Goal: Navigation & Orientation: Find specific page/section

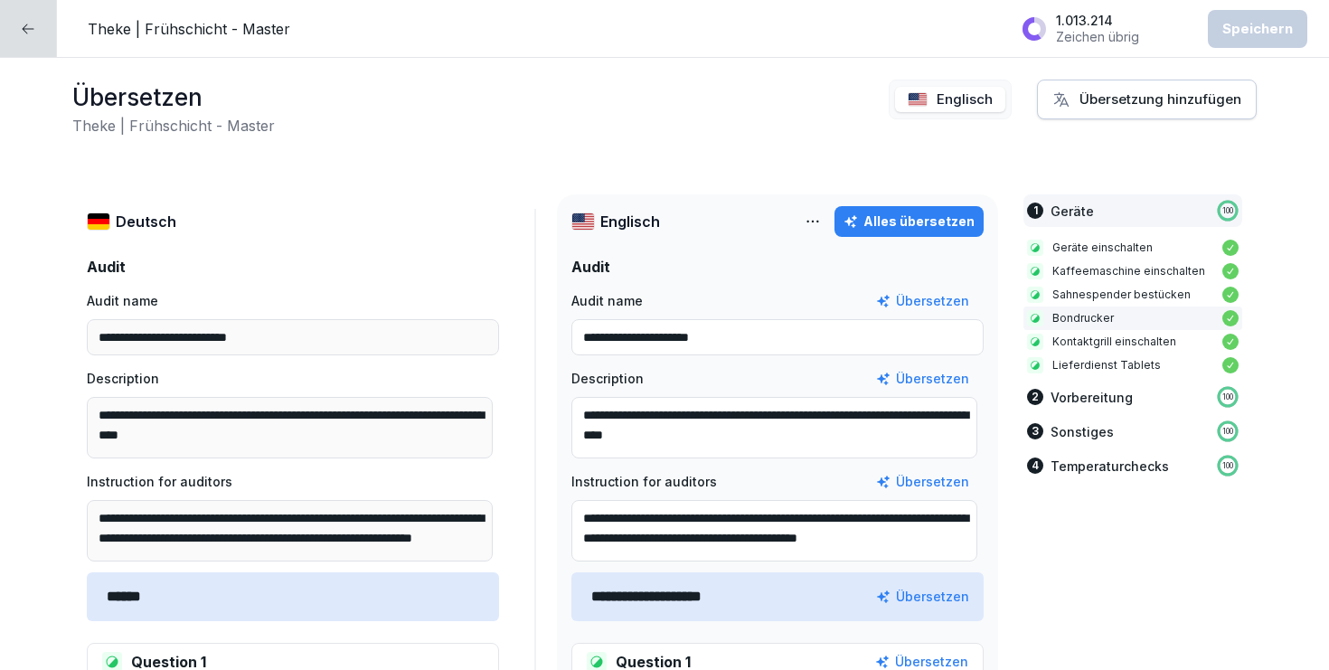
scroll to position [344, 0]
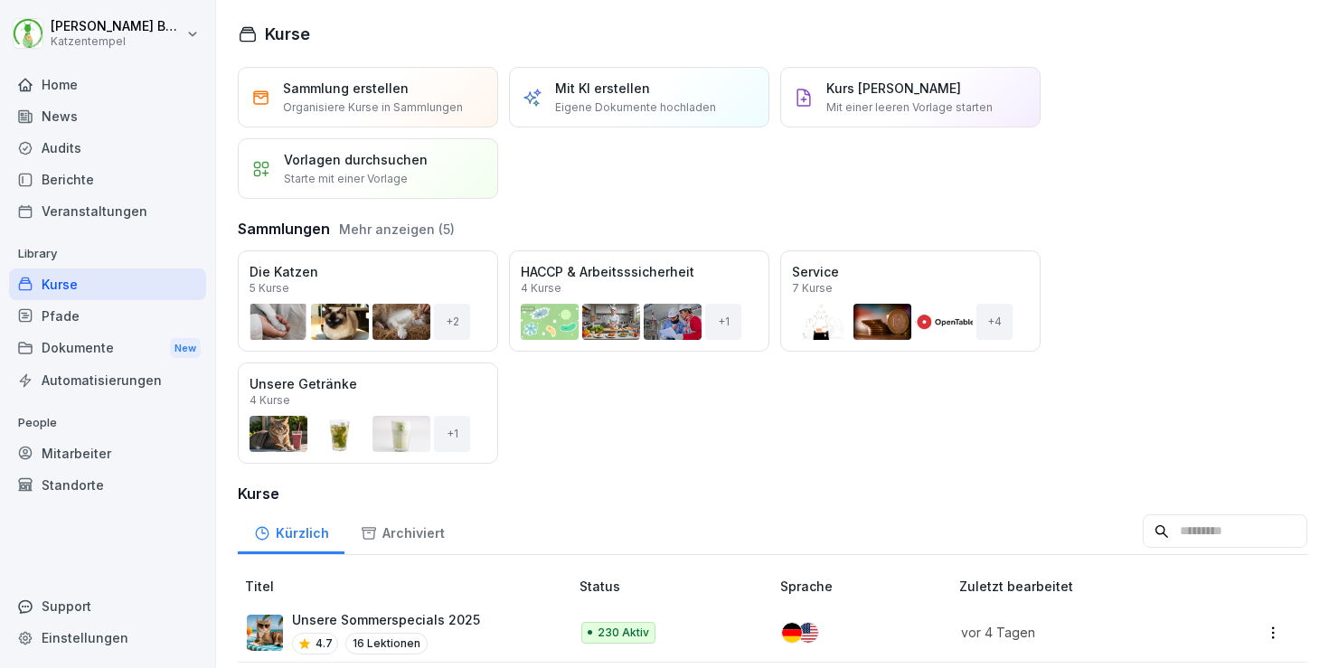
click at [89, 137] on div "Audits" at bounding box center [107, 148] width 197 height 32
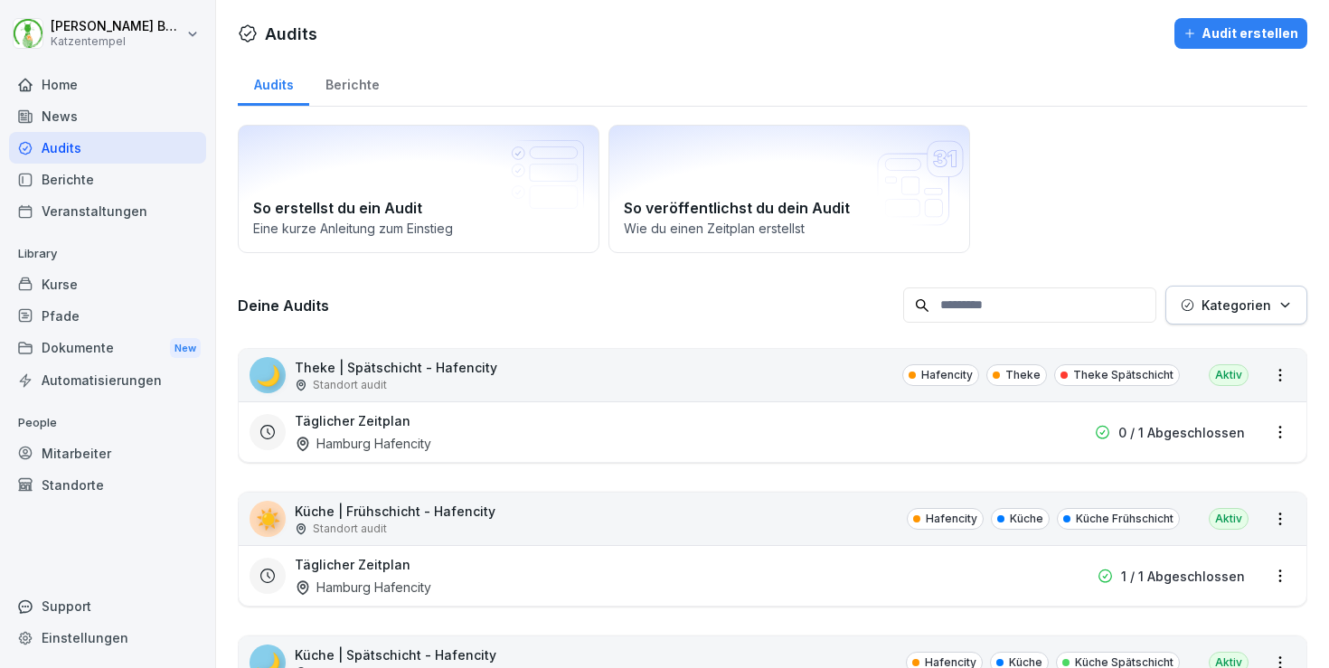
click at [371, 90] on div "Berichte" at bounding box center [352, 83] width 86 height 46
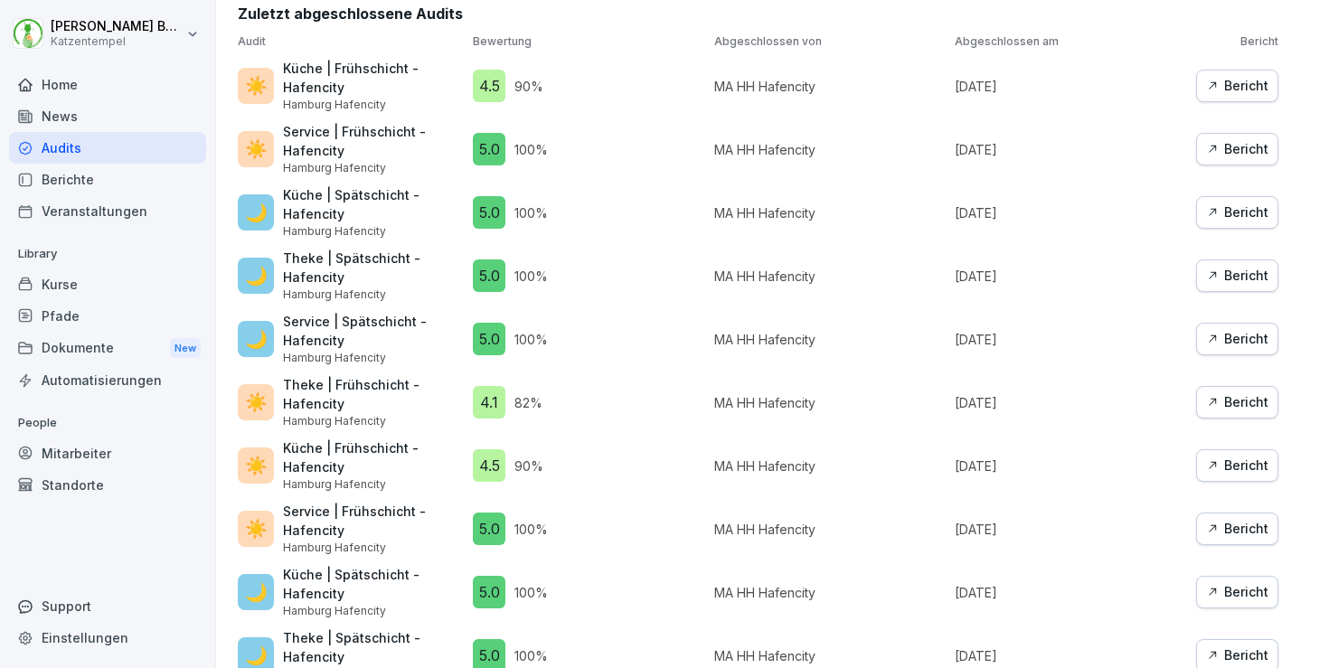
scroll to position [1183, 0]
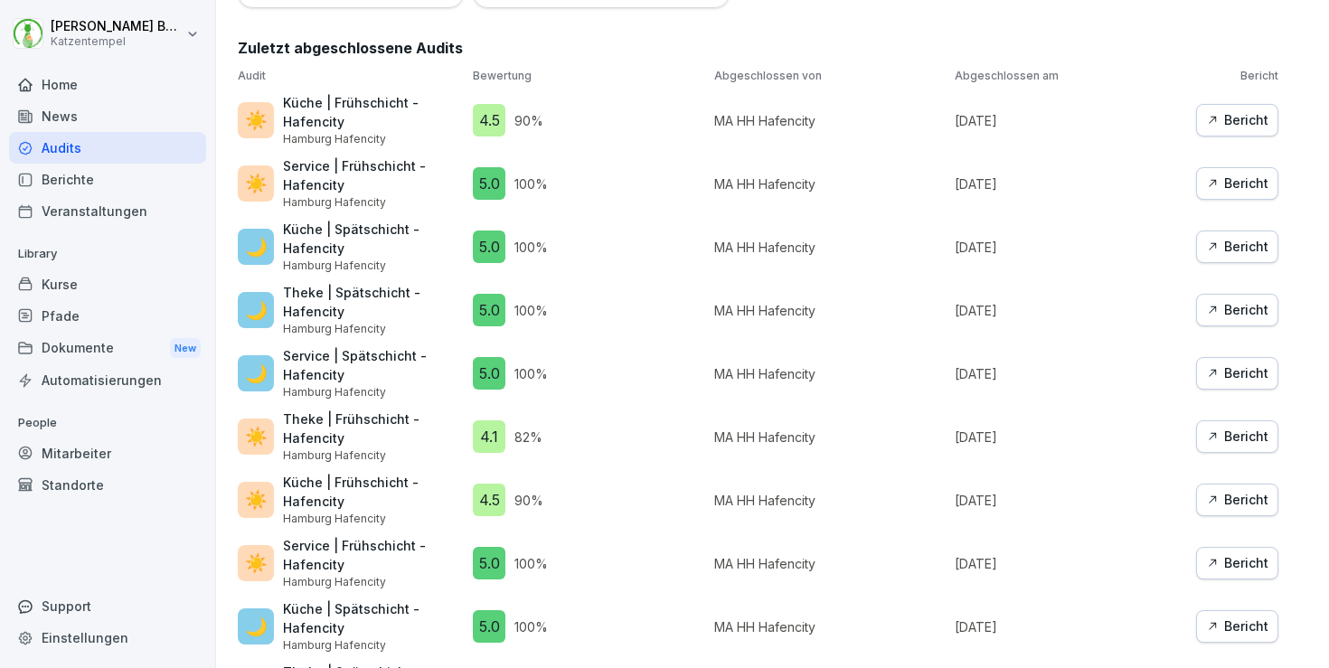
click at [1235, 110] on div "Bericht" at bounding box center [1237, 120] width 62 height 20
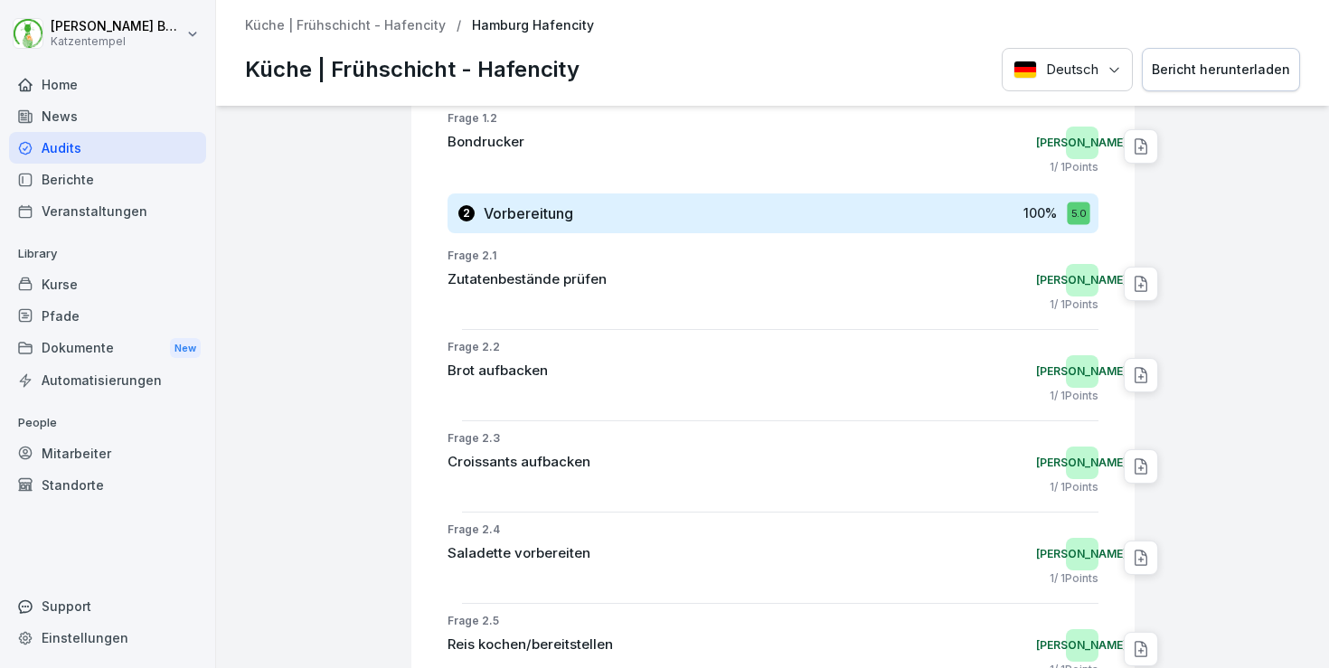
scroll to position [287, 0]
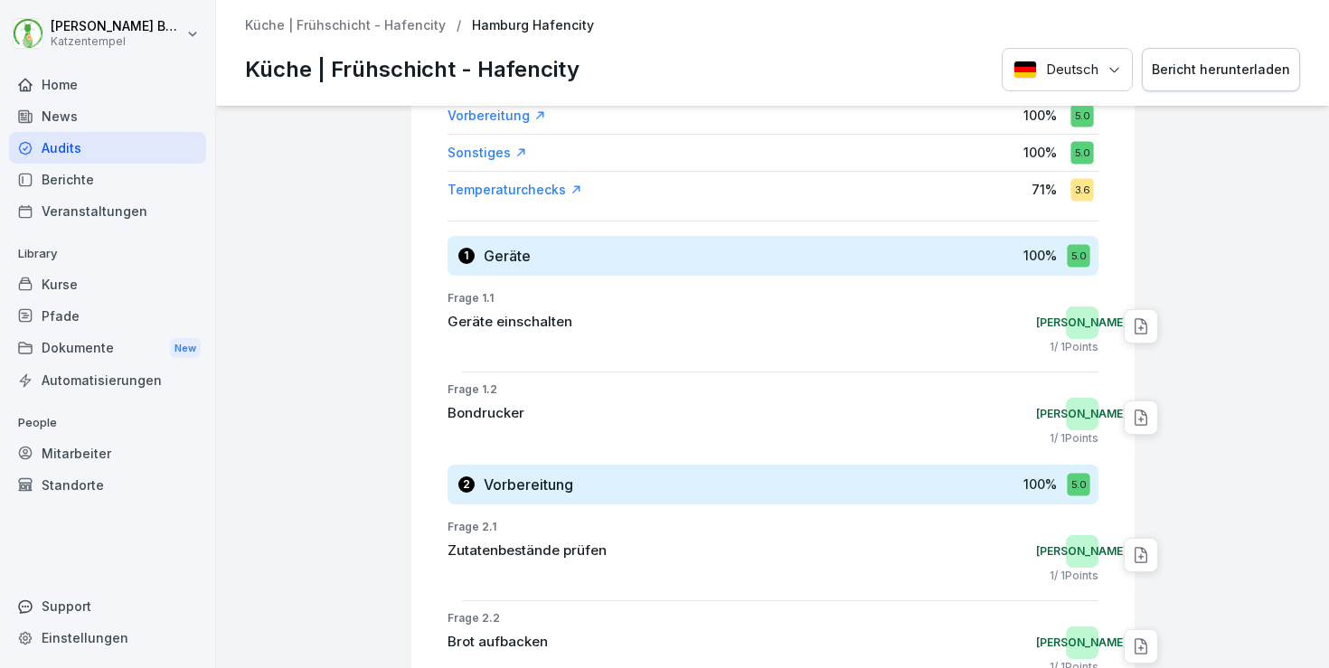
click at [269, 24] on p "Küche | Frühschicht - Hafencity" at bounding box center [345, 25] width 201 height 15
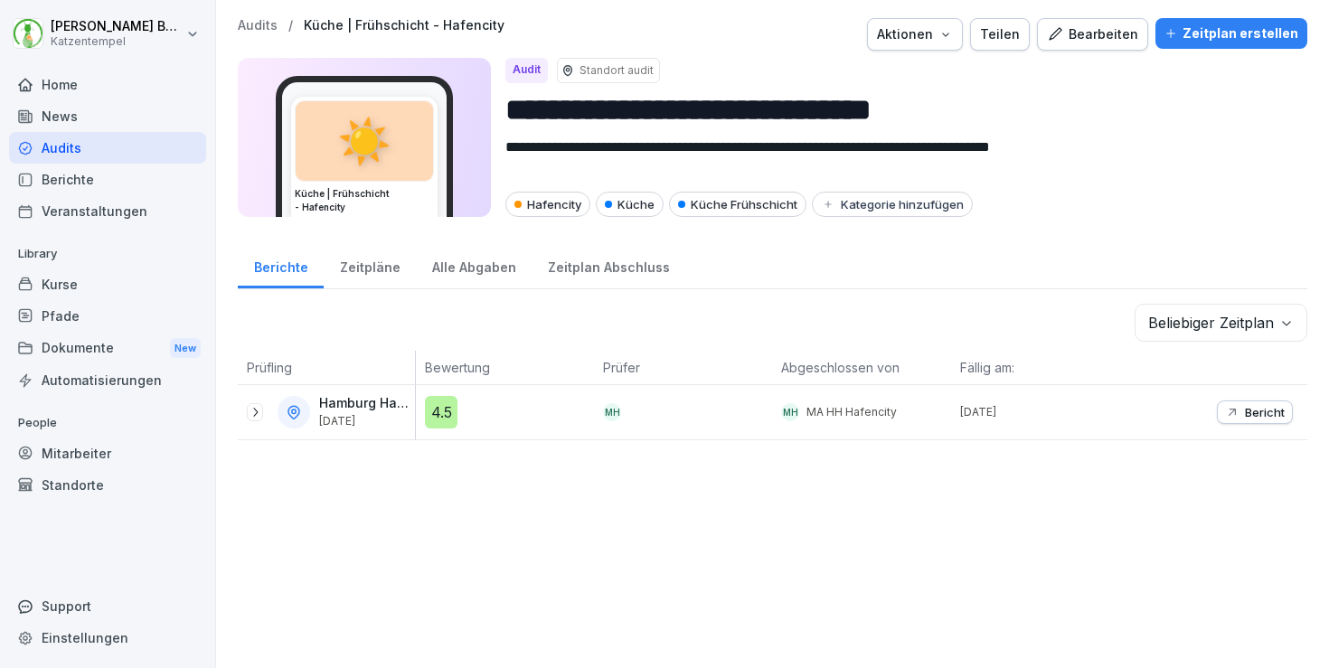
click at [269, 26] on p "Audits" at bounding box center [258, 25] width 40 height 15
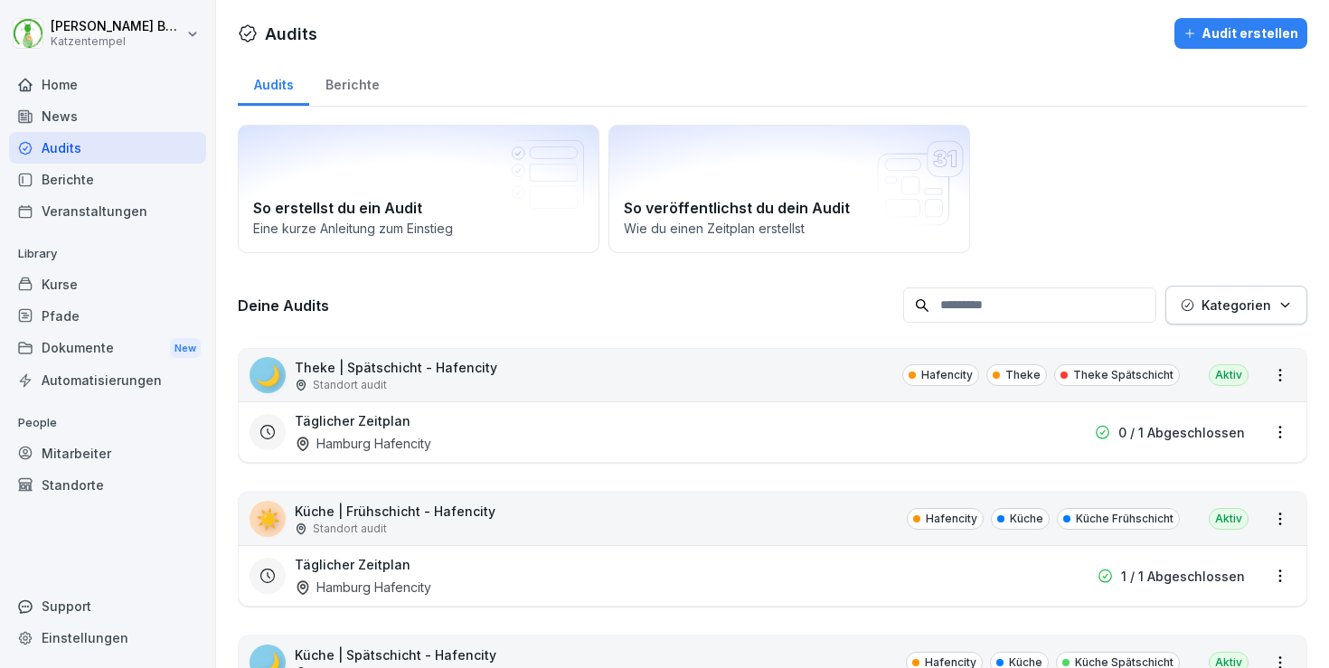
scroll to position [577, 0]
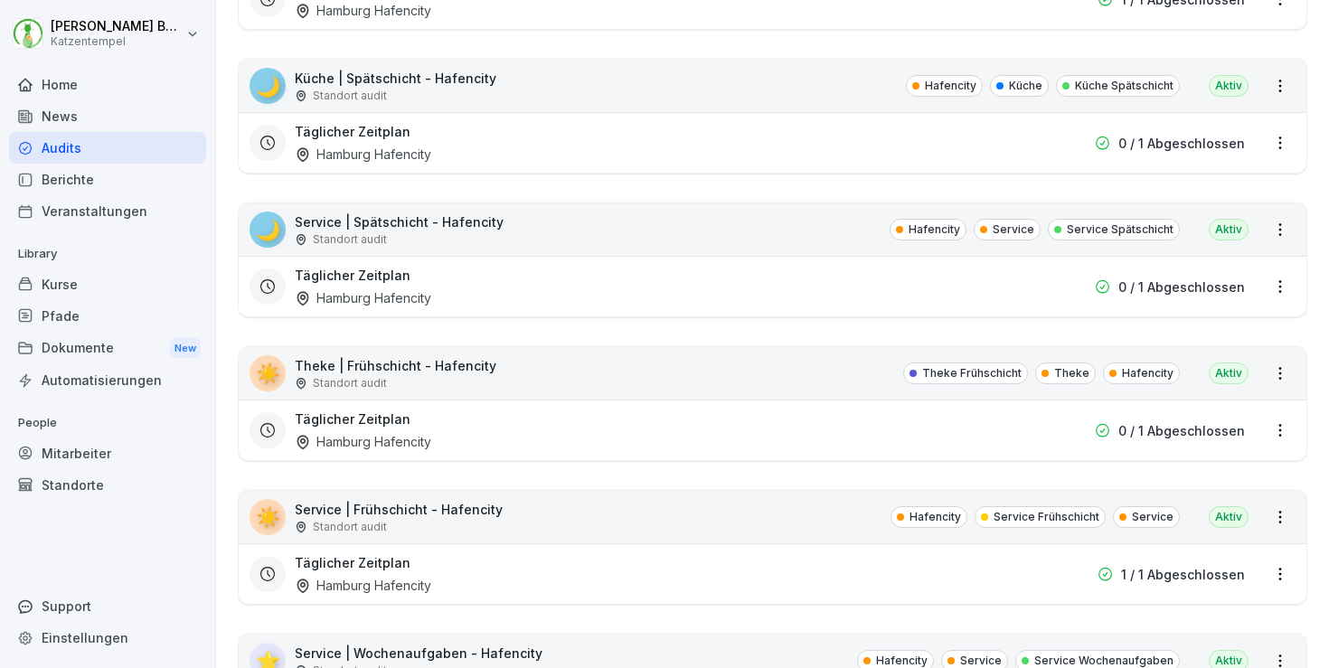
click at [390, 381] on div "Standort audit" at bounding box center [396, 383] width 202 height 16
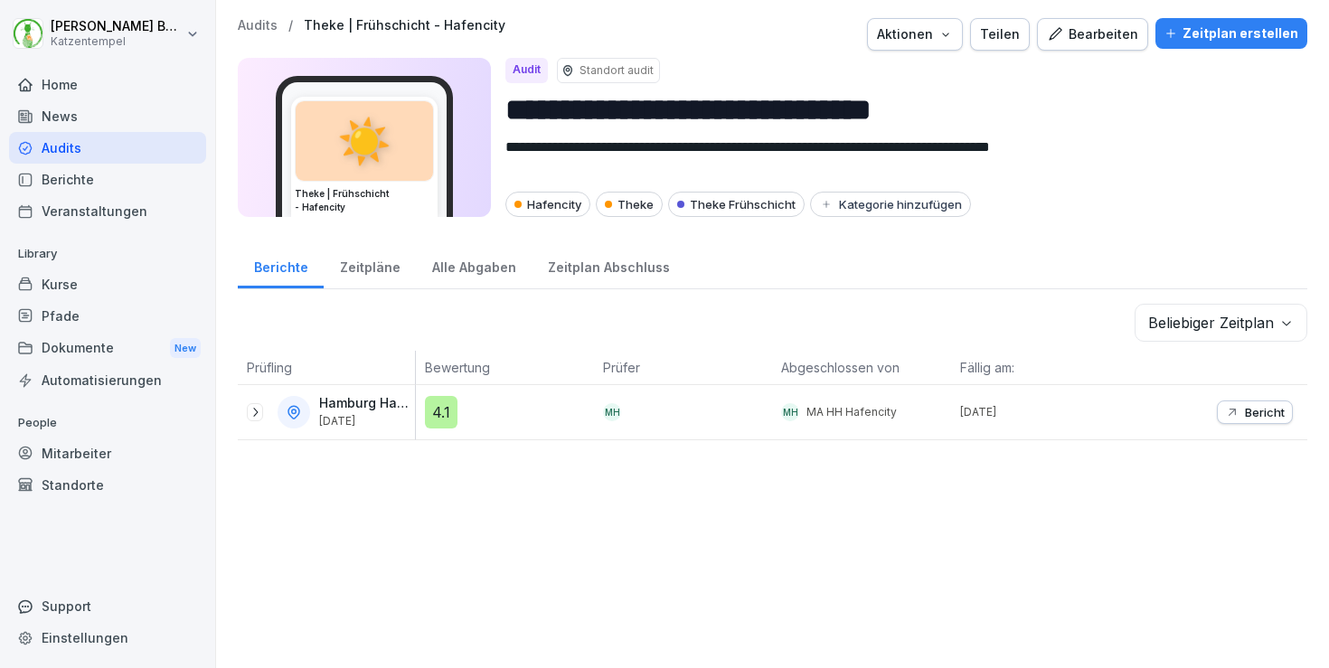
click at [254, 409] on icon at bounding box center [255, 412] width 5 height 9
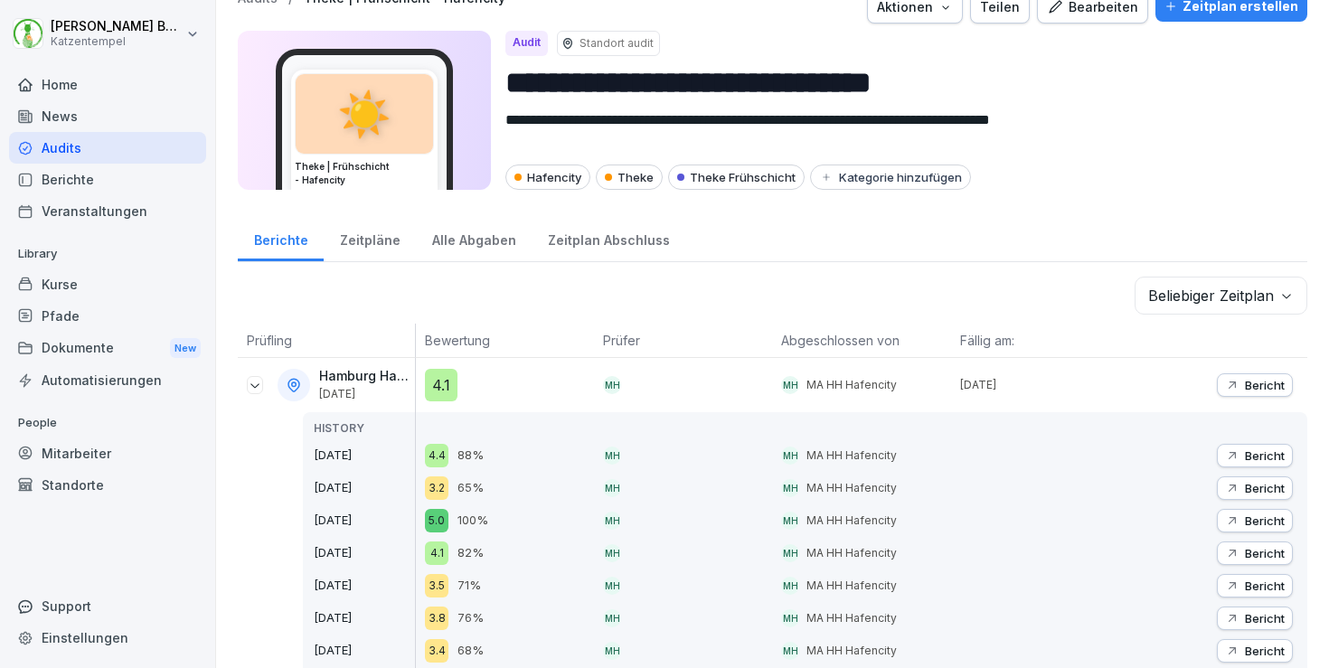
scroll to position [87, 0]
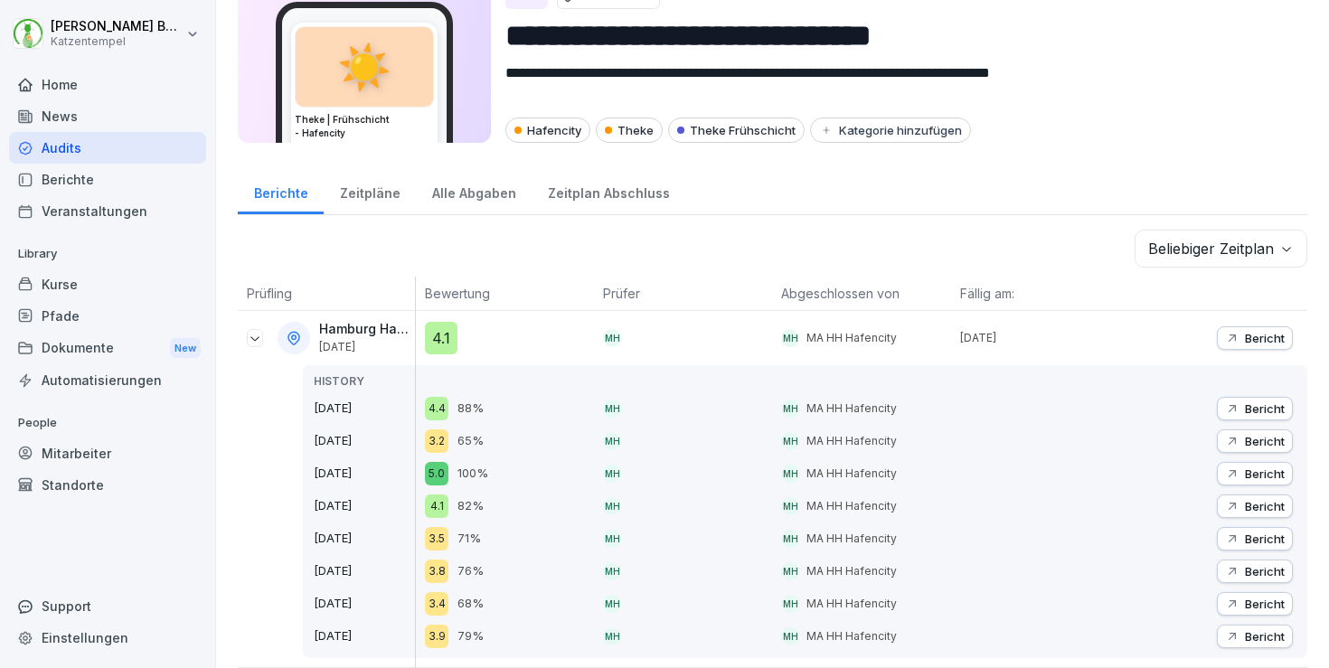
click at [1245, 532] on p "Bericht" at bounding box center [1265, 539] width 40 height 14
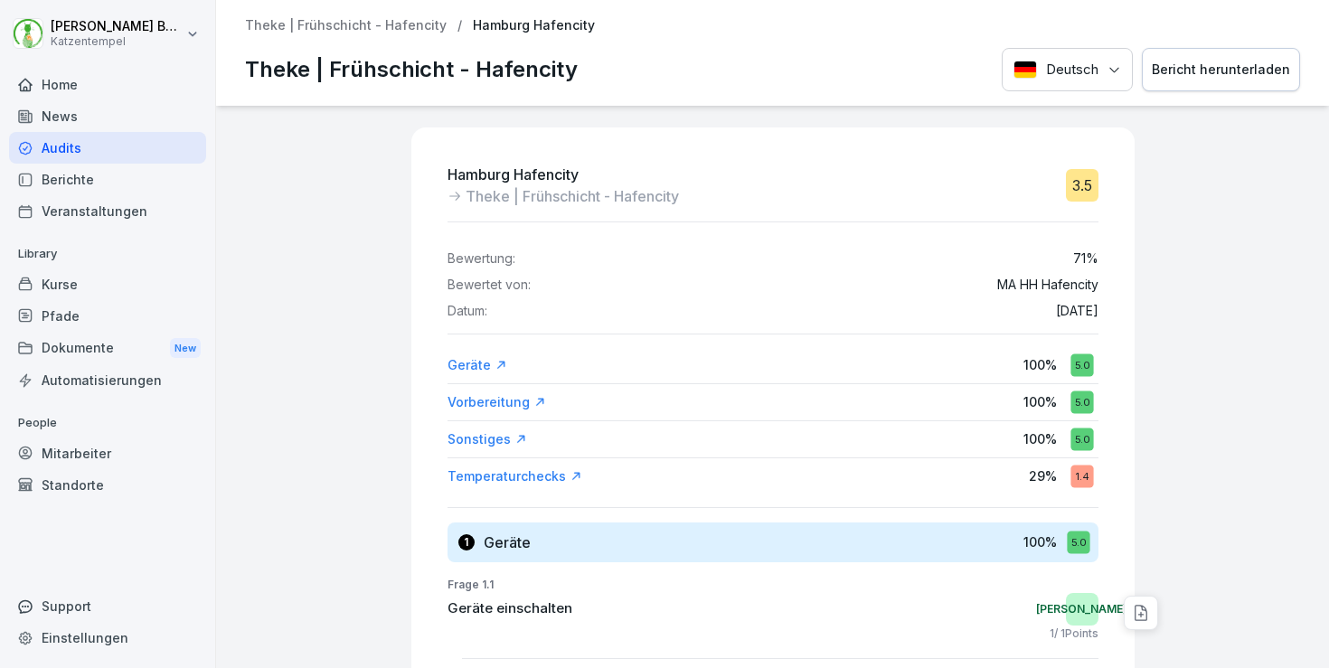
click at [324, 25] on p "Theke | Frühschicht - Hafencity" at bounding box center [346, 25] width 202 height 15
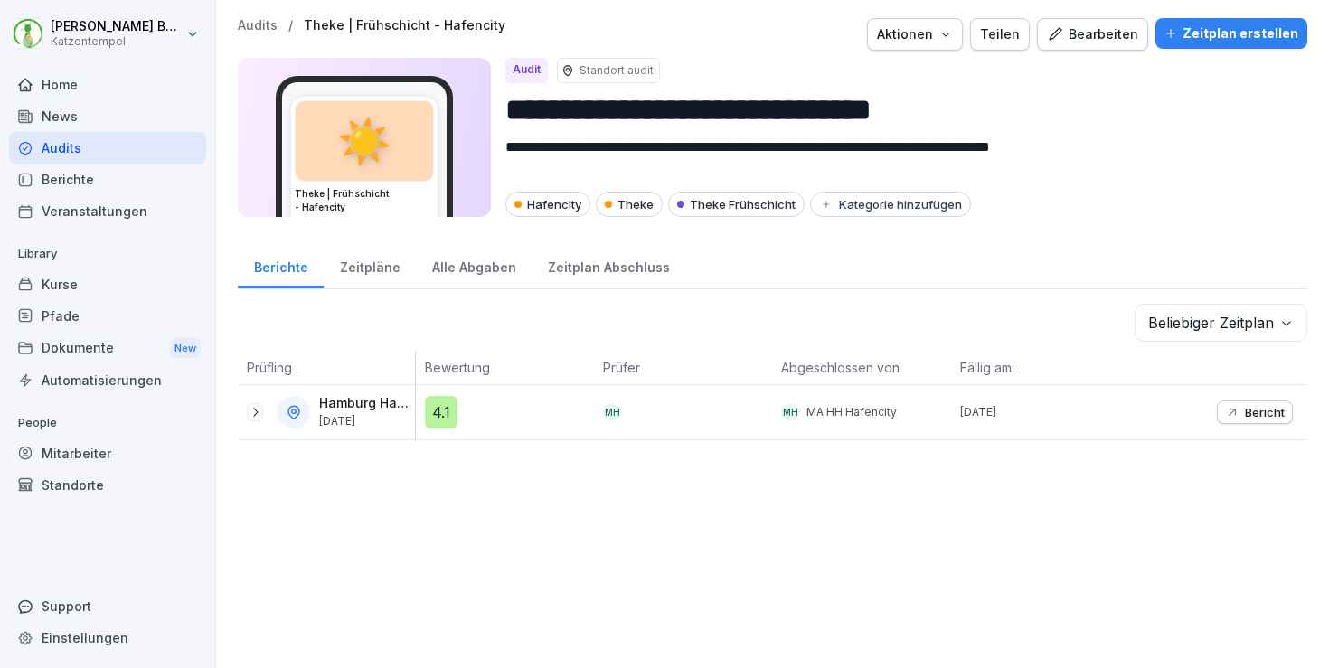
click at [265, 30] on p "Audits" at bounding box center [258, 25] width 40 height 15
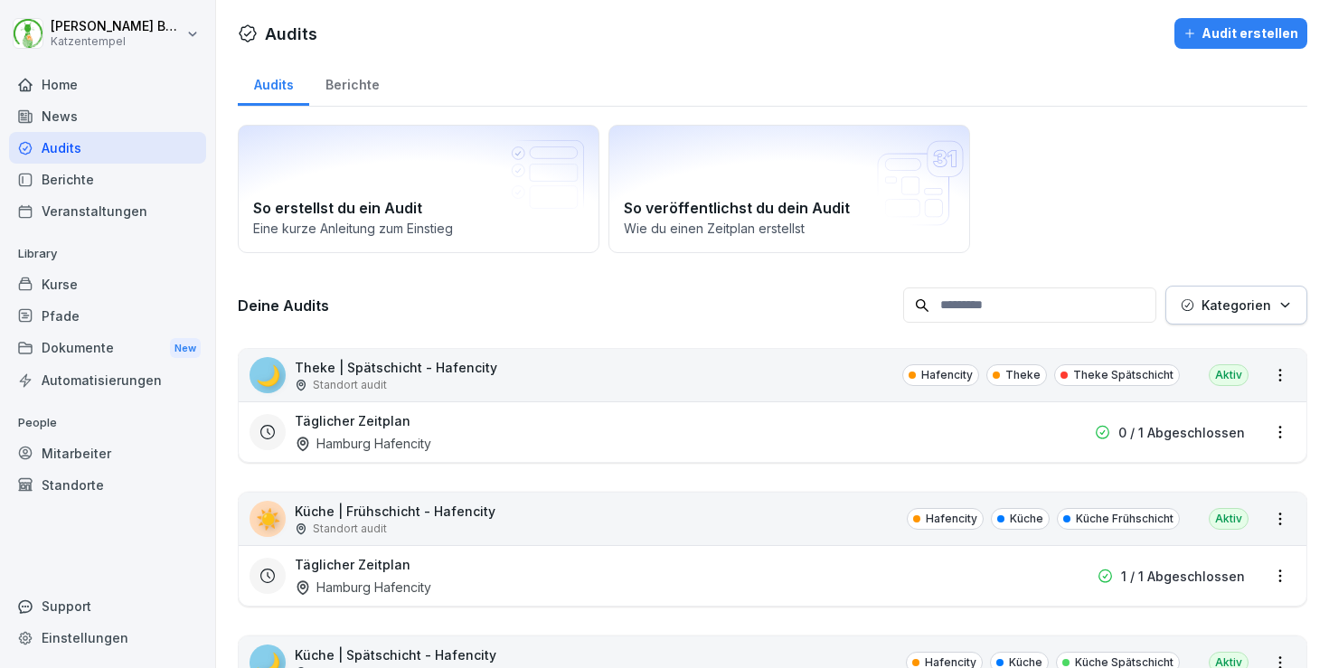
click at [78, 476] on div "Standorte" at bounding box center [107, 485] width 197 height 32
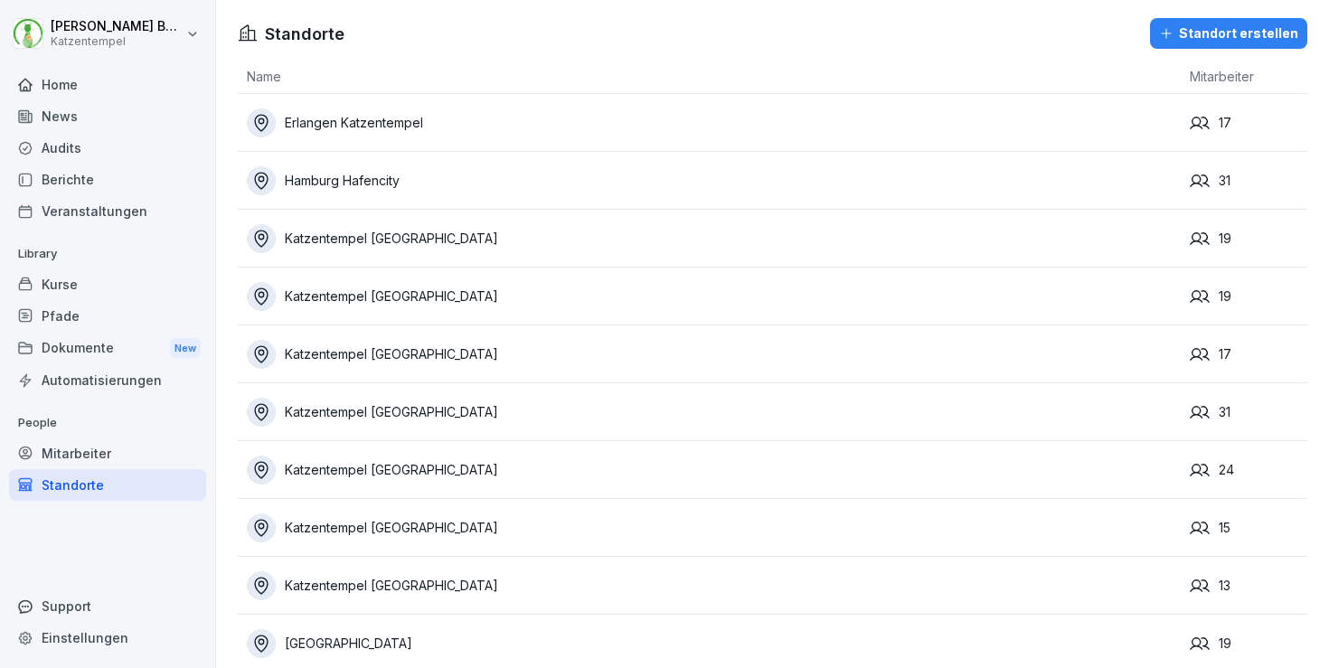
click at [83, 460] on div "Mitarbeiter" at bounding box center [107, 454] width 197 height 32
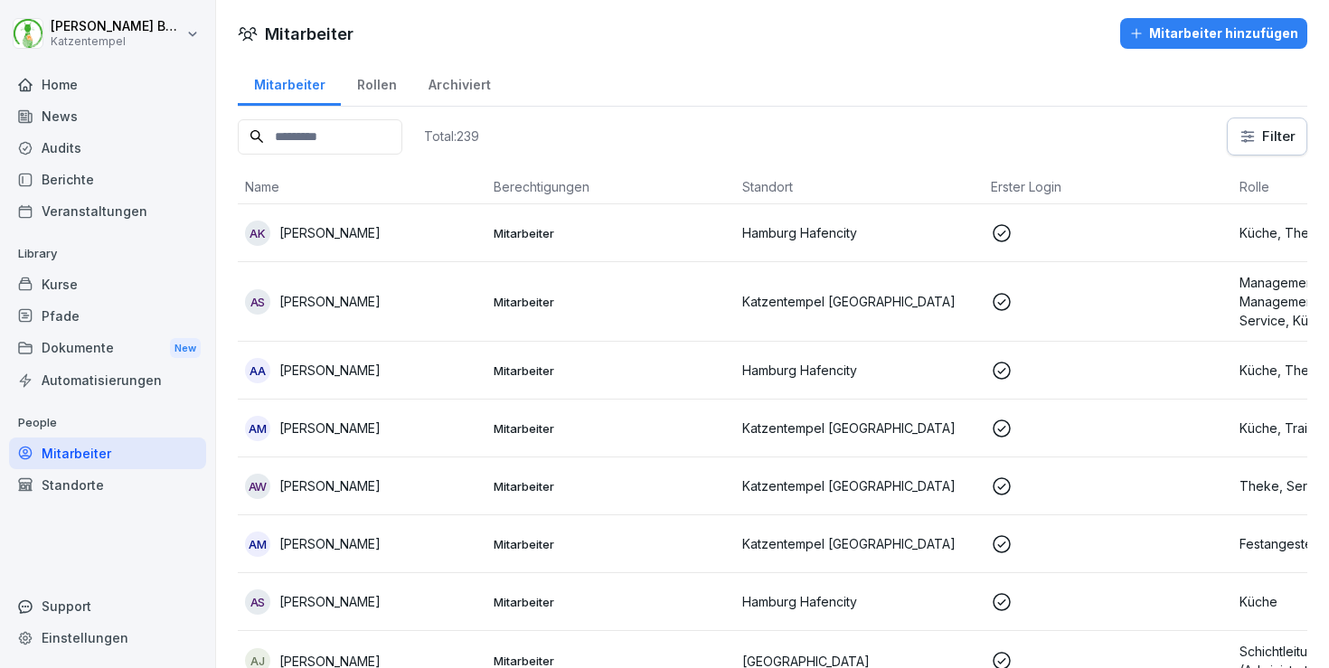
click at [80, 483] on div "Standorte" at bounding box center [107, 485] width 197 height 32
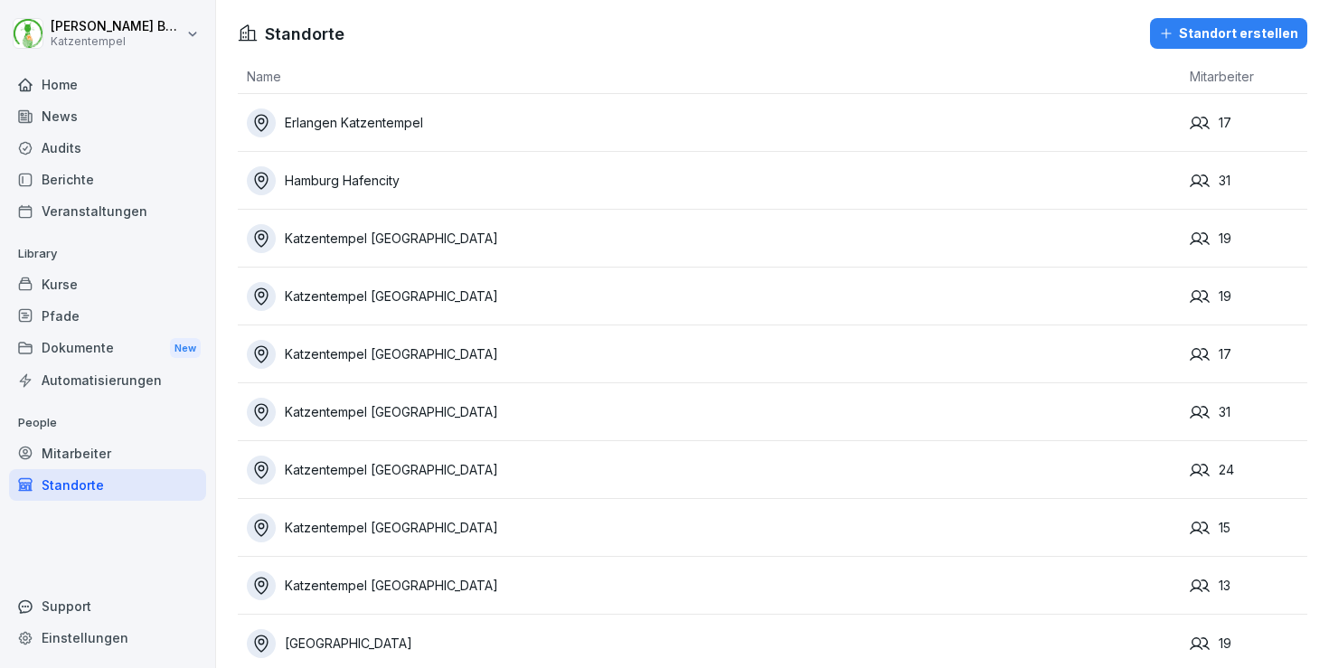
click at [96, 469] on div "Standorte" at bounding box center [107, 485] width 197 height 32
click at [99, 462] on div "Mitarbeiter" at bounding box center [107, 454] width 197 height 32
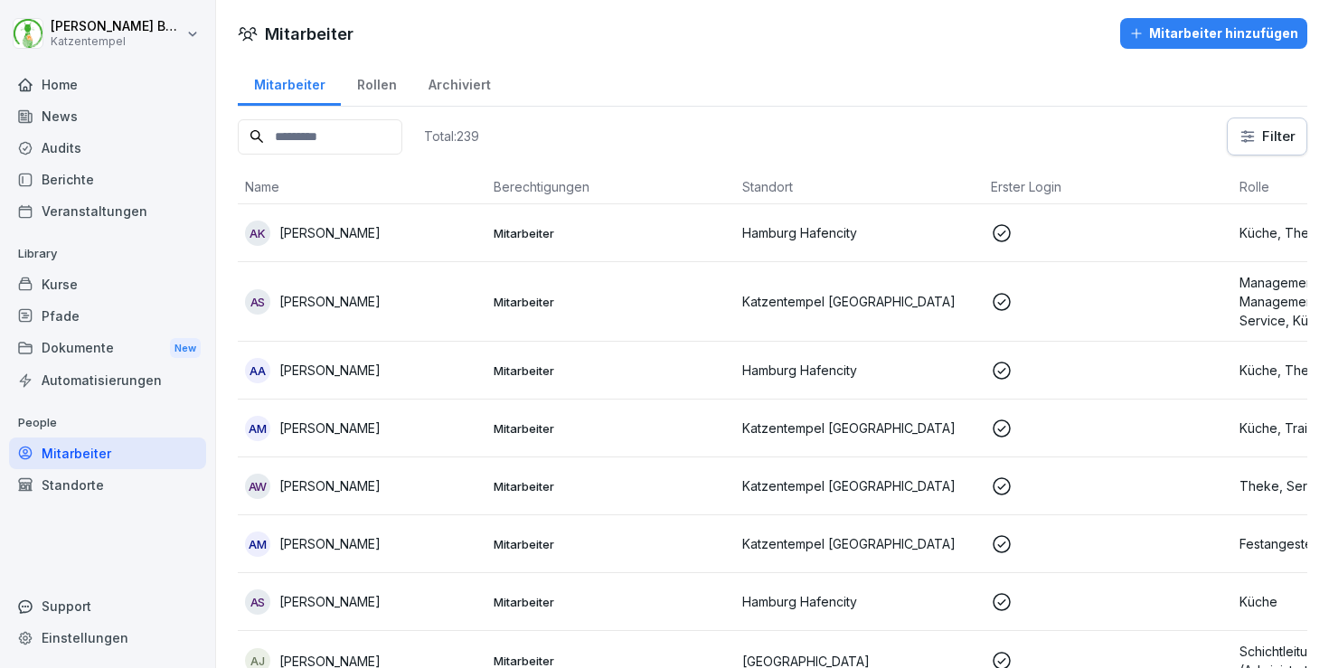
click at [104, 172] on div "Berichte" at bounding box center [107, 180] width 197 height 32
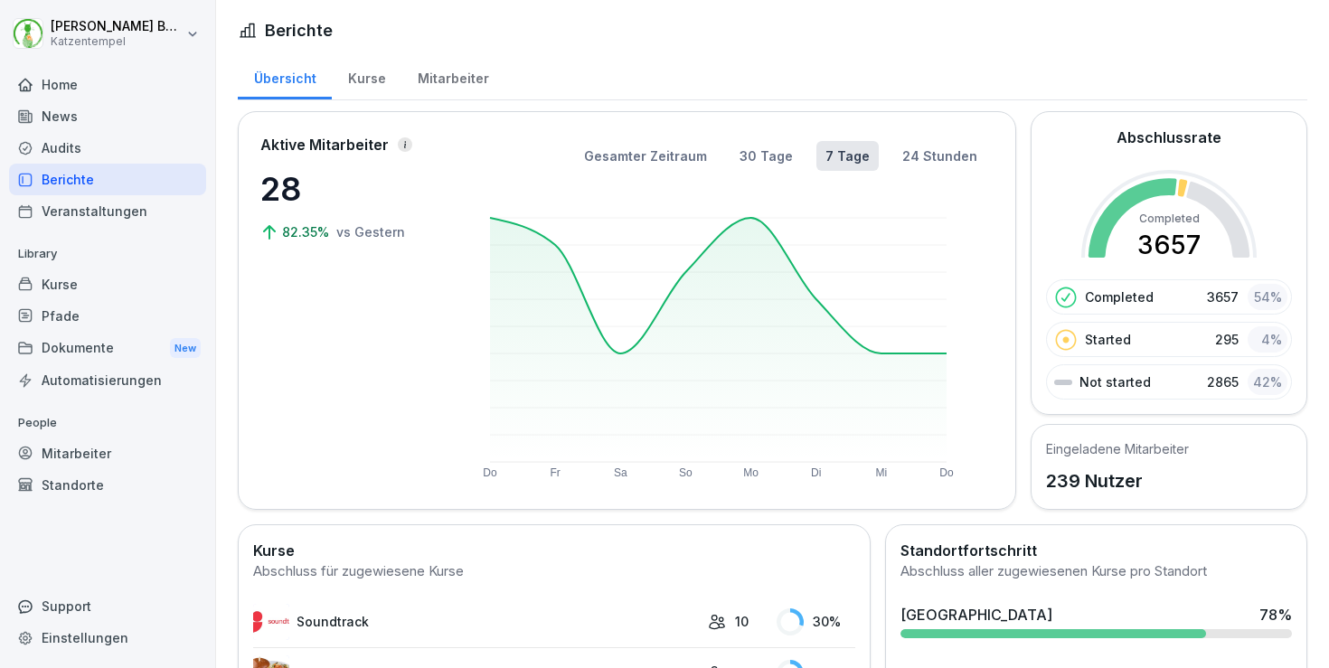
click at [91, 297] on div "Kurse" at bounding box center [107, 285] width 197 height 32
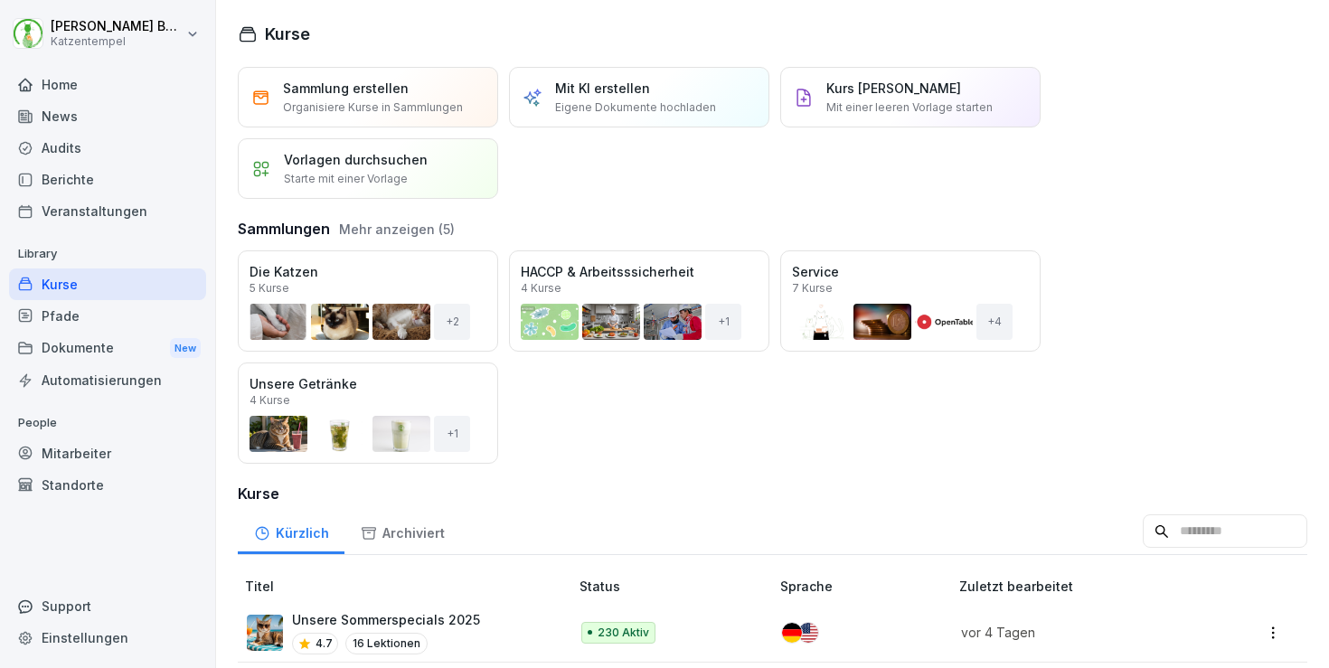
click at [111, 439] on div "Mitarbeiter" at bounding box center [107, 454] width 197 height 32
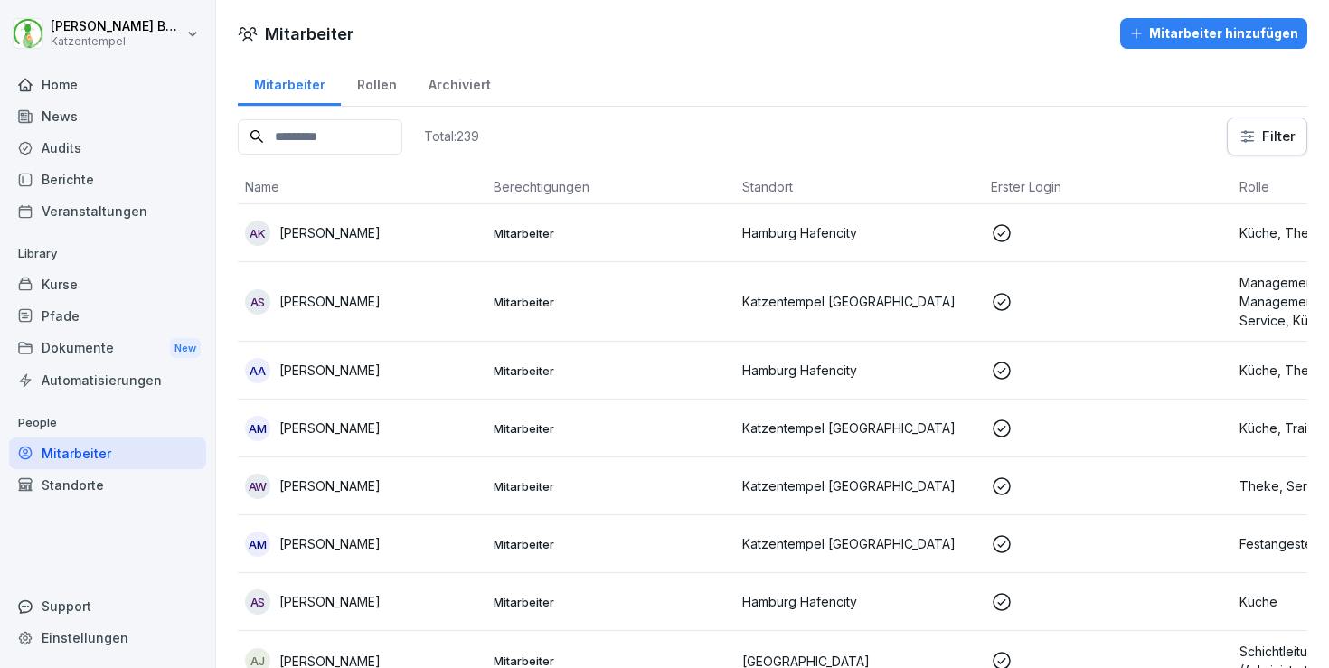
click at [343, 139] on input at bounding box center [320, 136] width 165 height 35
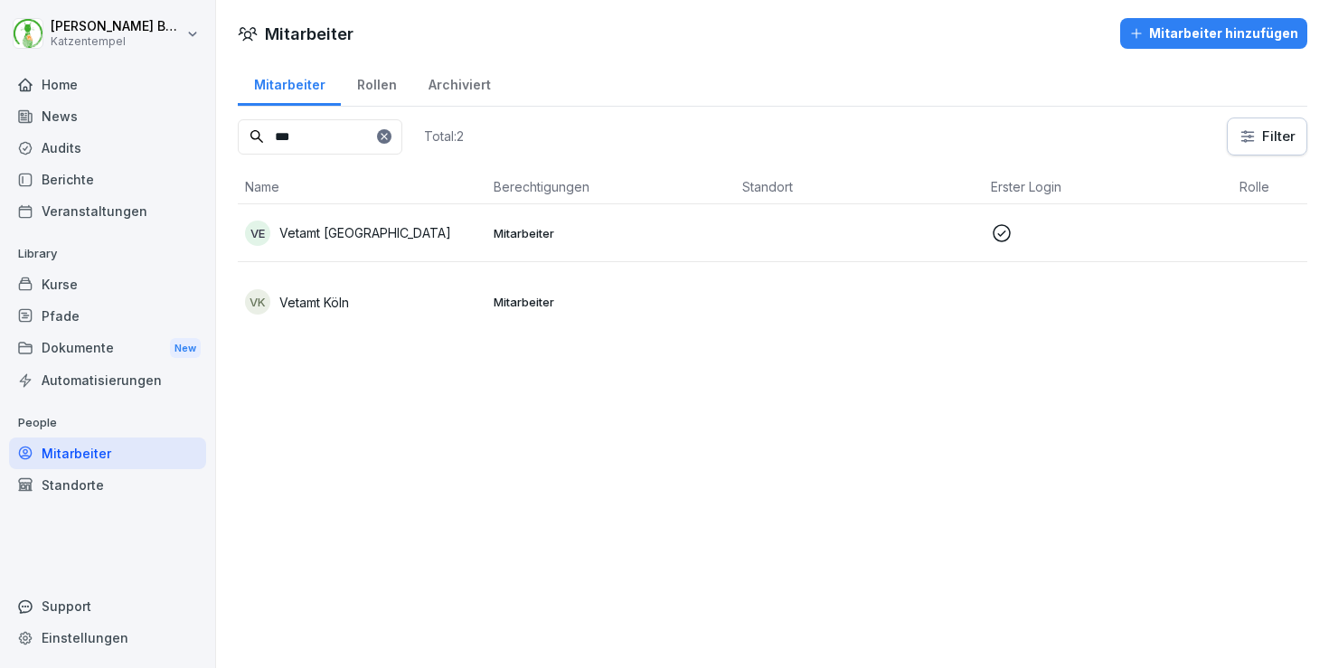
type input "***"
click at [461, 232] on div "VE Vetamt Erlangen" at bounding box center [362, 233] width 234 height 25
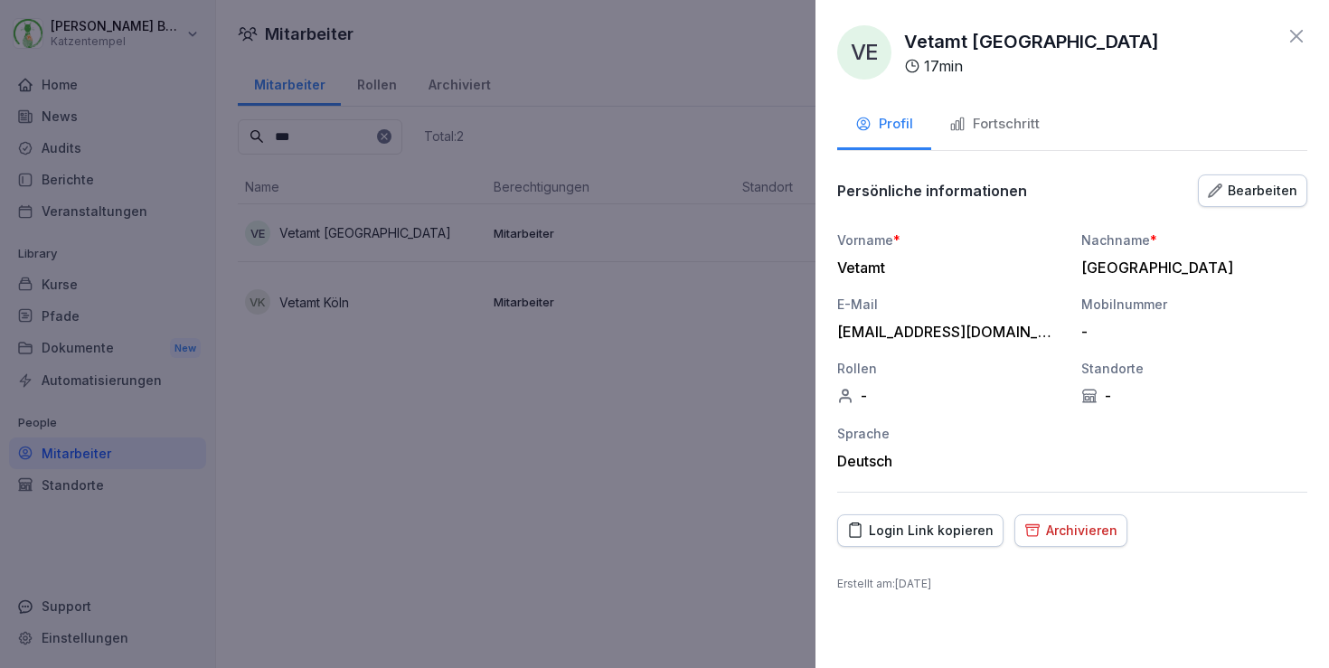
click at [1011, 106] on button "Fortschritt" at bounding box center [994, 125] width 127 height 49
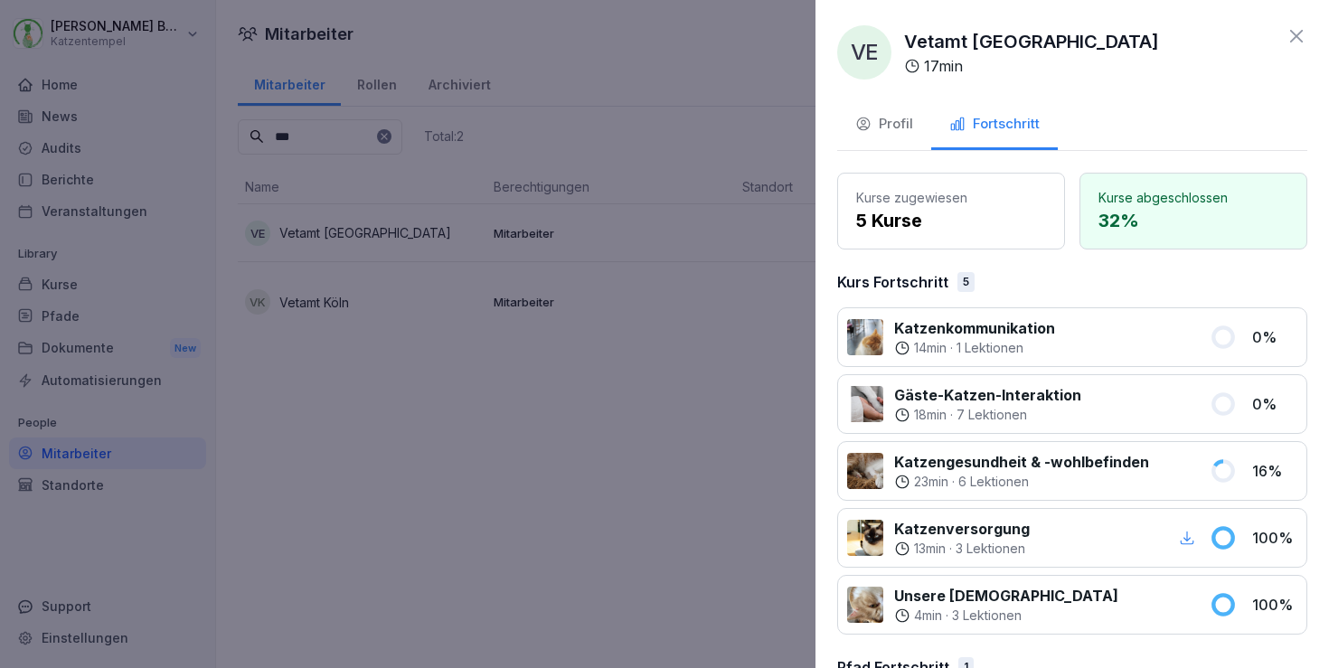
click at [1286, 33] on icon at bounding box center [1297, 36] width 22 height 22
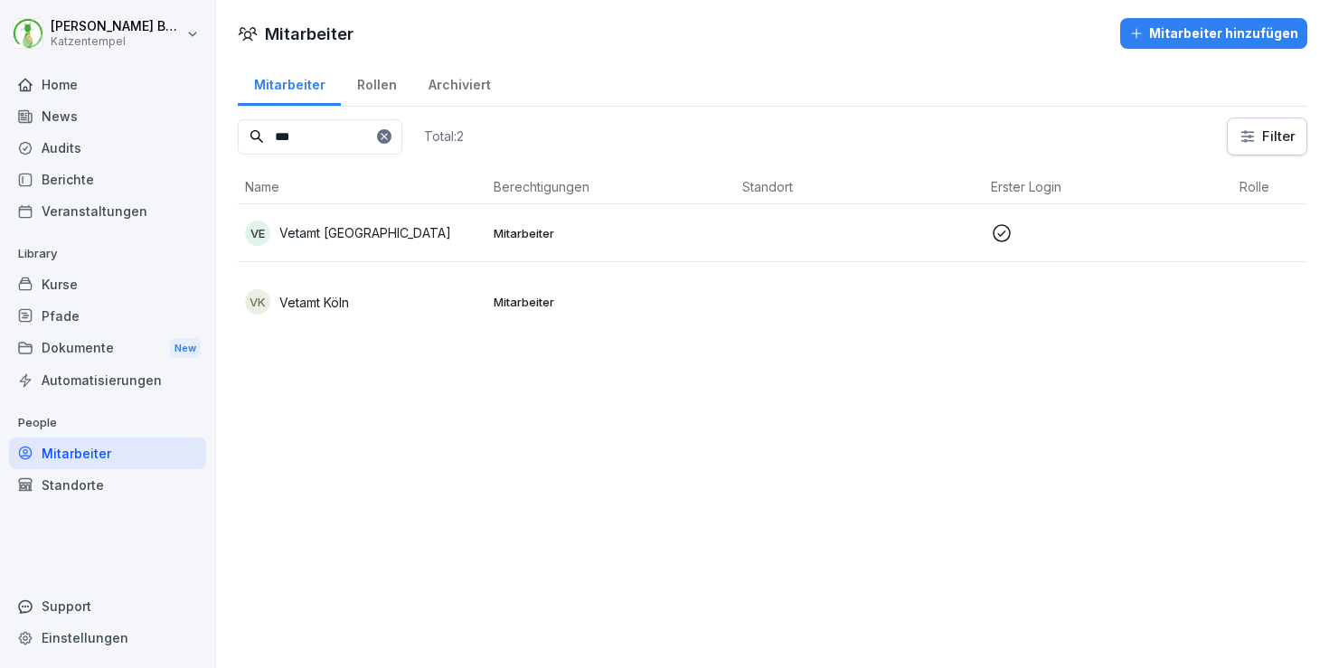
click at [526, 318] on td "Mitarbeiter" at bounding box center [610, 302] width 249 height 80
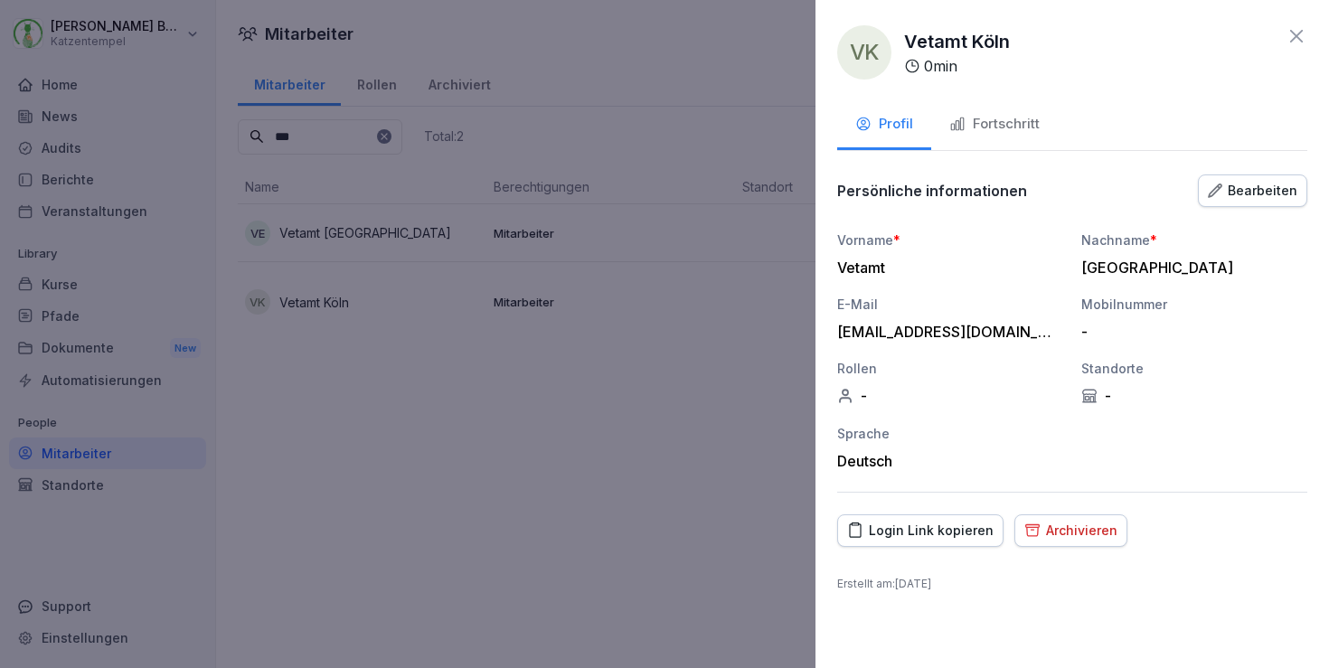
click at [1303, 40] on icon at bounding box center [1297, 36] width 22 height 22
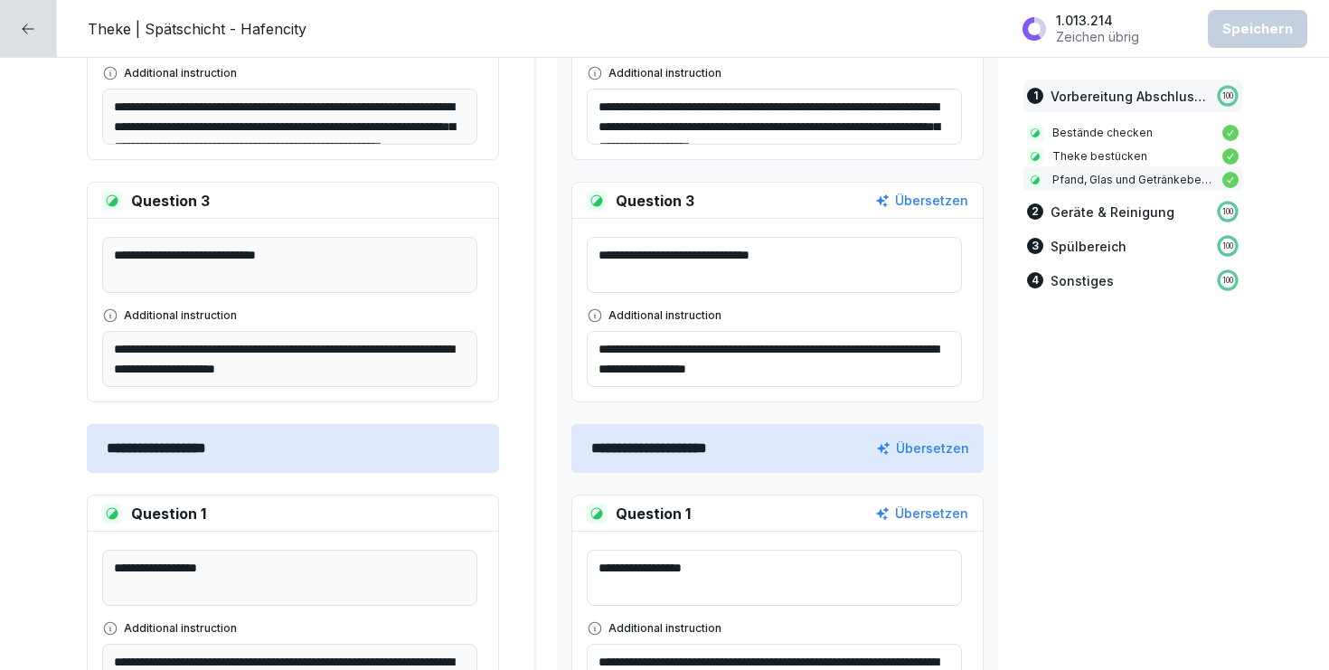
scroll to position [821, 0]
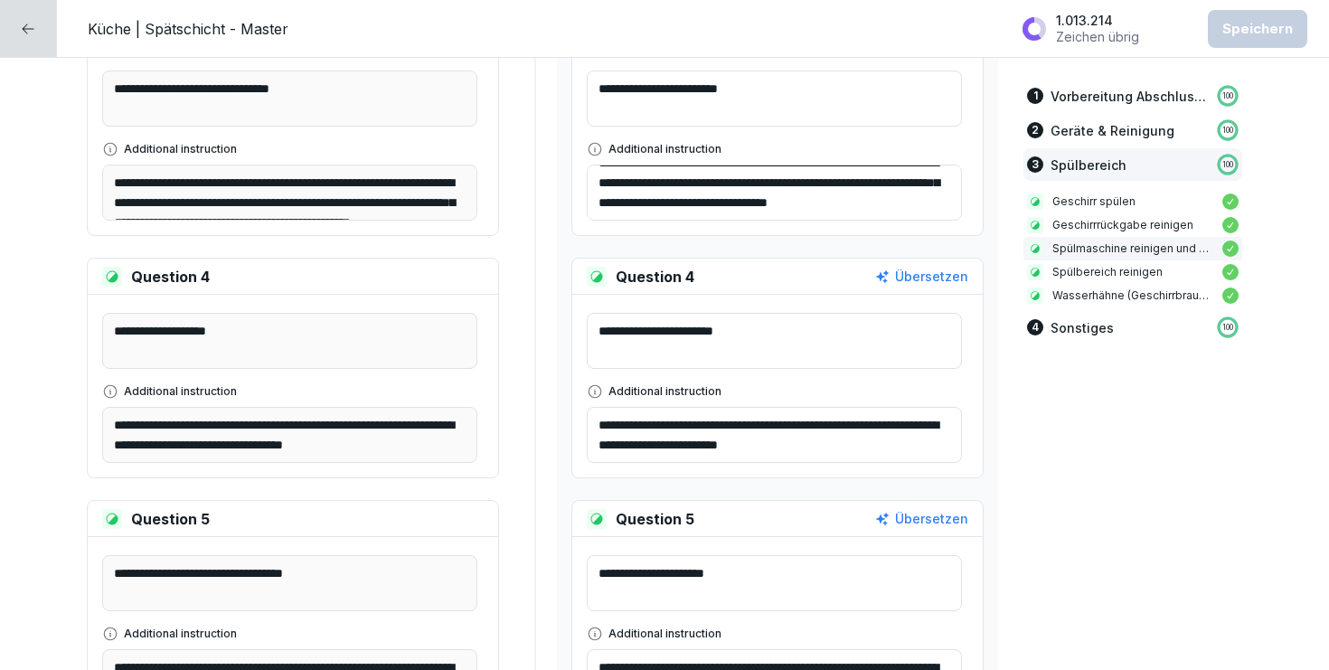
scroll to position [4917, 0]
